Goal: Find specific page/section: Find specific page/section

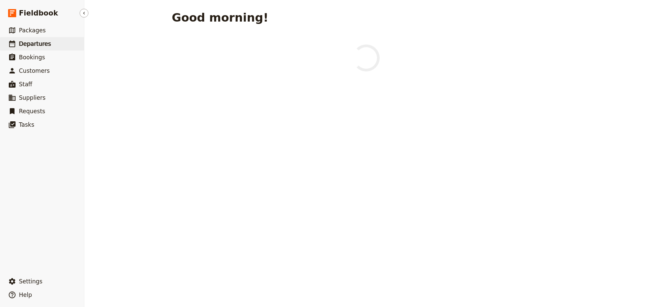
click at [44, 45] on span "Departures" at bounding box center [35, 43] width 32 height 7
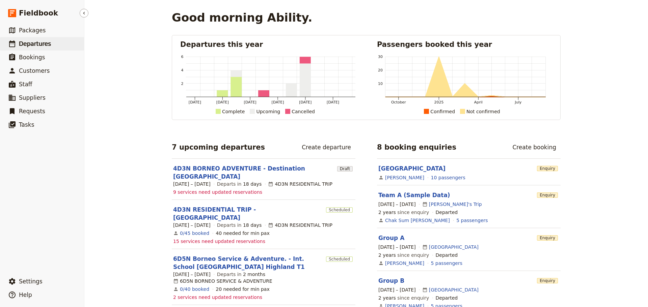
click at [43, 44] on span "Departures" at bounding box center [35, 43] width 32 height 7
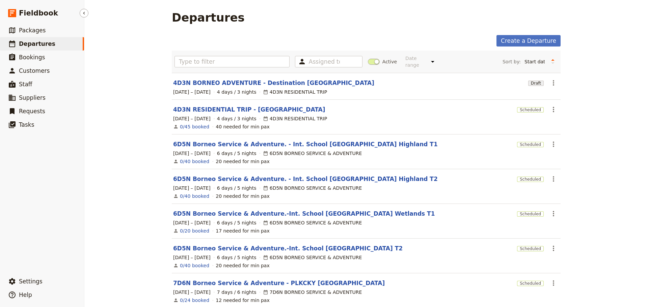
click at [50, 45] on link "​ Departures" at bounding box center [42, 43] width 84 height 13
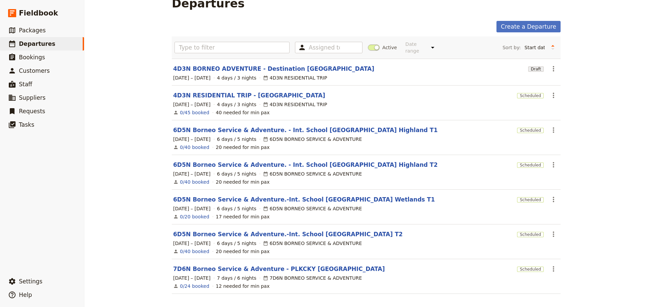
scroll to position [15, 0]
click at [368, 46] on span at bounding box center [374, 47] width 12 height 6
click at [368, 44] on input "Active" at bounding box center [368, 44] width 0 height 0
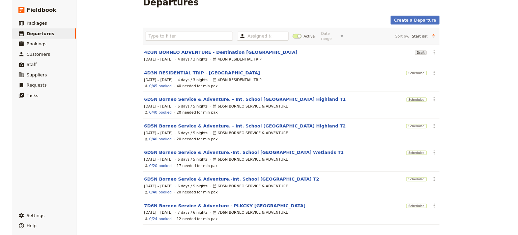
scroll to position [0, 0]
